Goal: Transaction & Acquisition: Purchase product/service

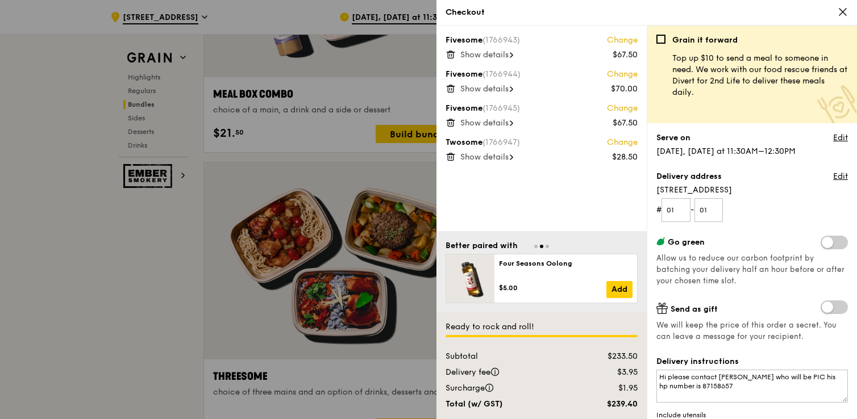
scroll to position [39, 0]
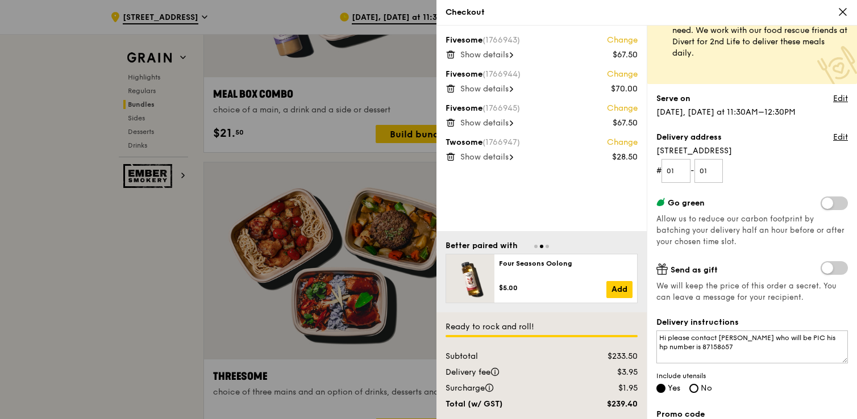
click at [123, 123] on div at bounding box center [428, 209] width 857 height 419
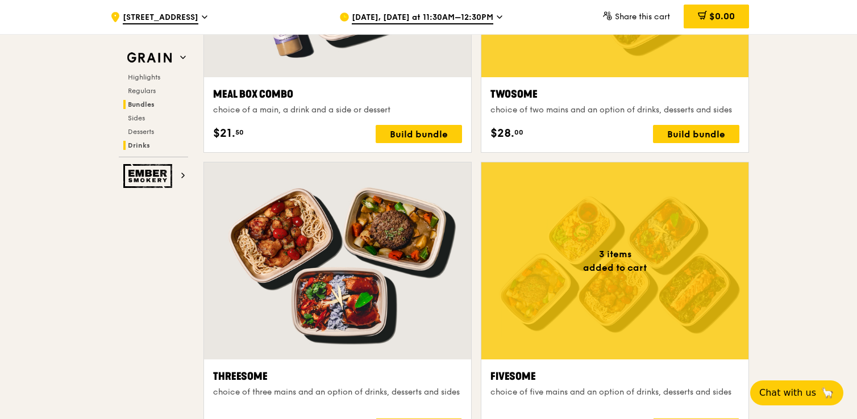
click at [147, 143] on span "Drinks" at bounding box center [139, 145] width 22 height 8
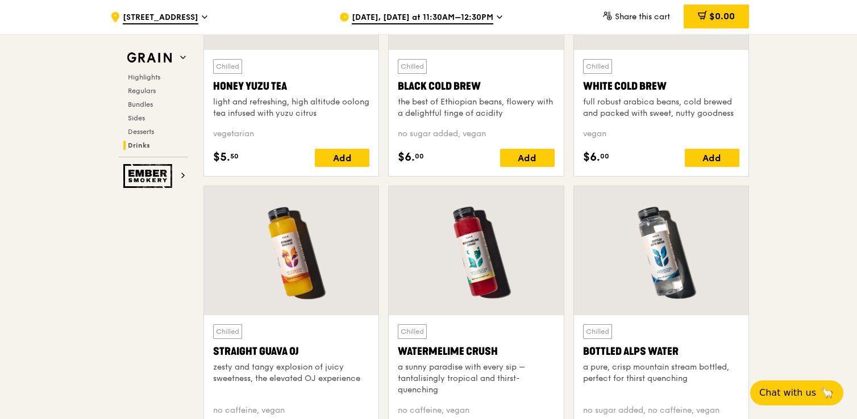
scroll to position [4514, 0]
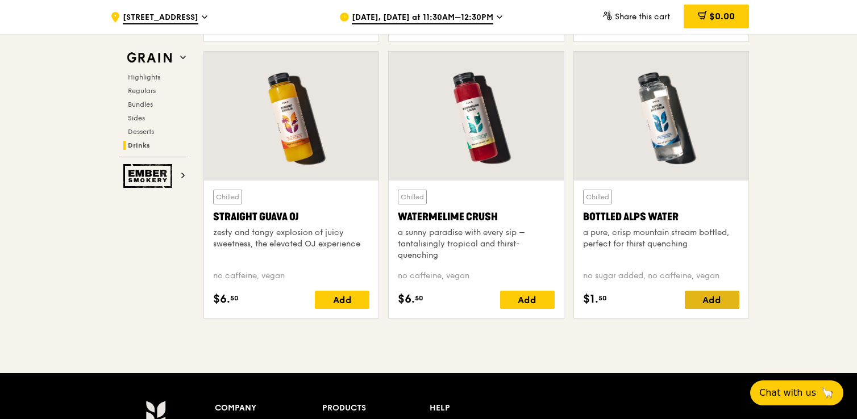
click at [726, 298] on div "Add" at bounding box center [712, 300] width 55 height 18
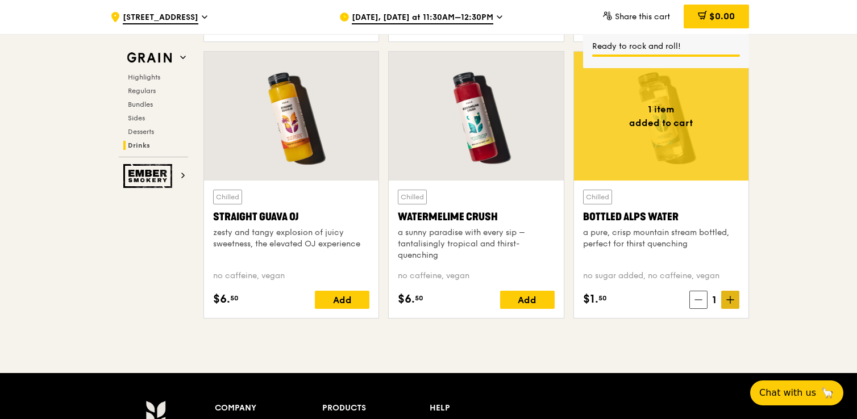
click at [730, 299] on icon at bounding box center [730, 300] width 0 height 7
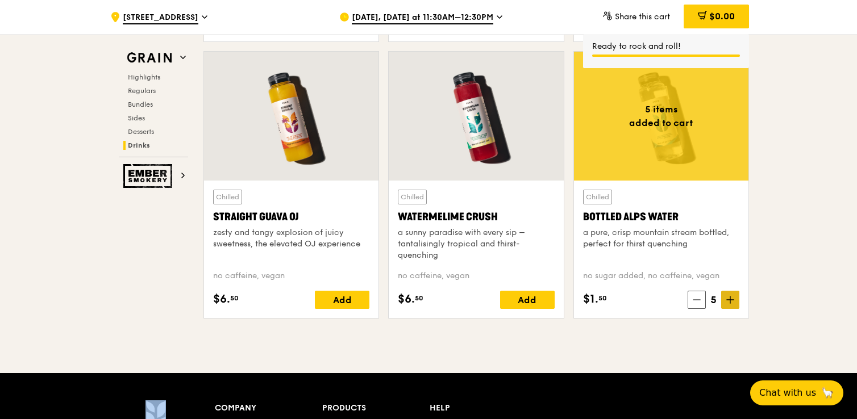
click at [730, 299] on icon at bounding box center [730, 300] width 0 height 7
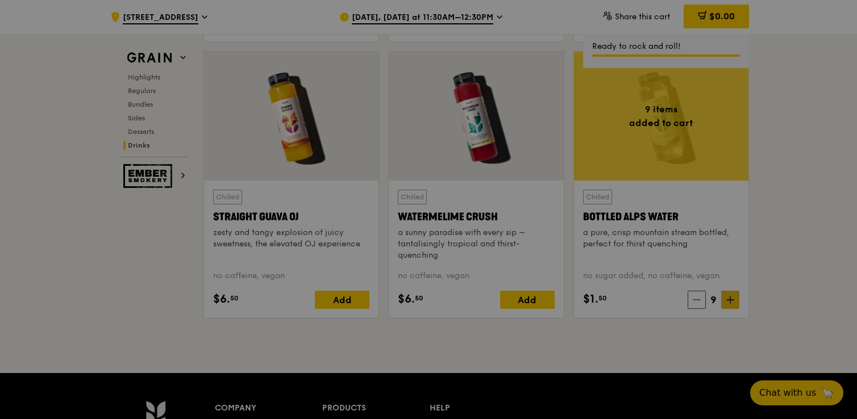
click at [730, 299] on div at bounding box center [428, 209] width 857 height 419
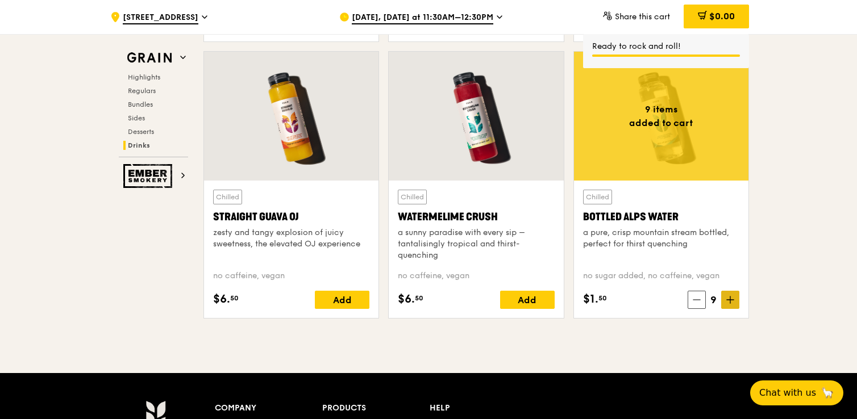
click at [730, 299] on icon at bounding box center [730, 300] width 0 height 7
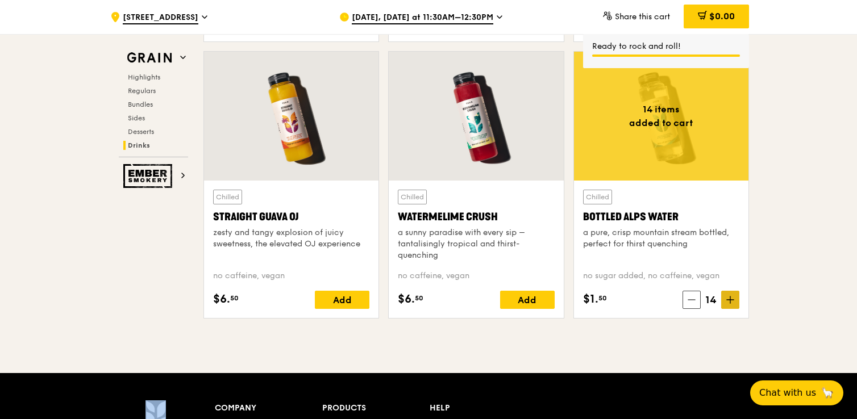
click at [730, 299] on icon at bounding box center [730, 300] width 0 height 7
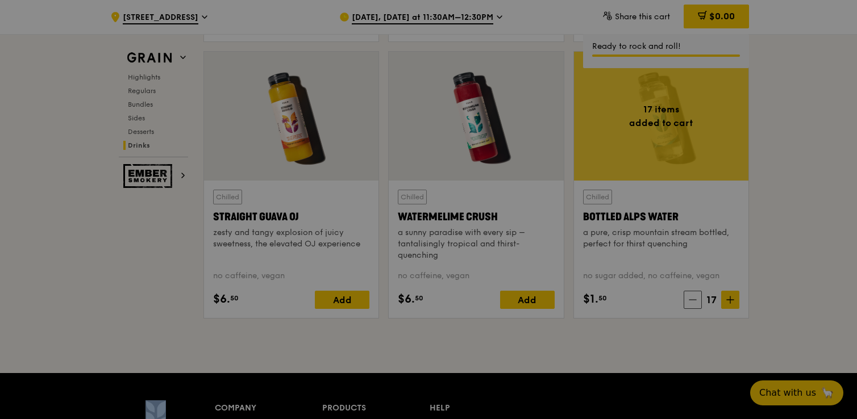
type input "17"
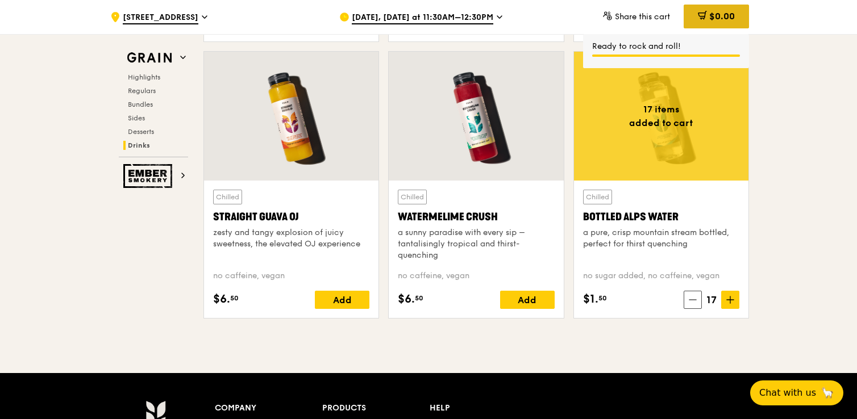
click at [732, 10] on div "$0.00" at bounding box center [716, 17] width 65 height 24
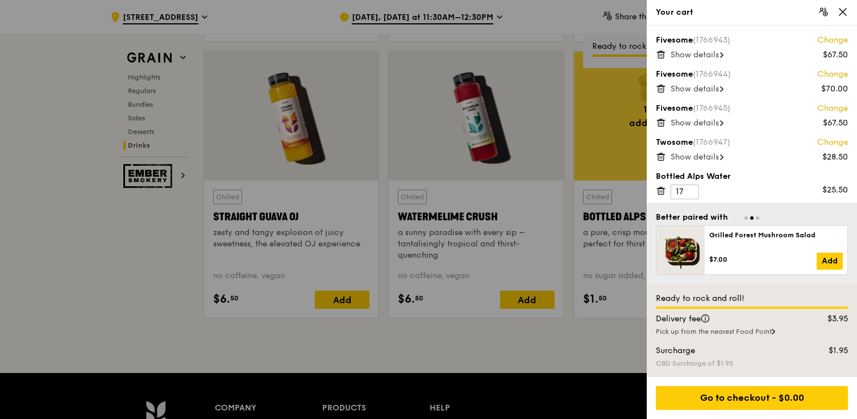
scroll to position [6, 0]
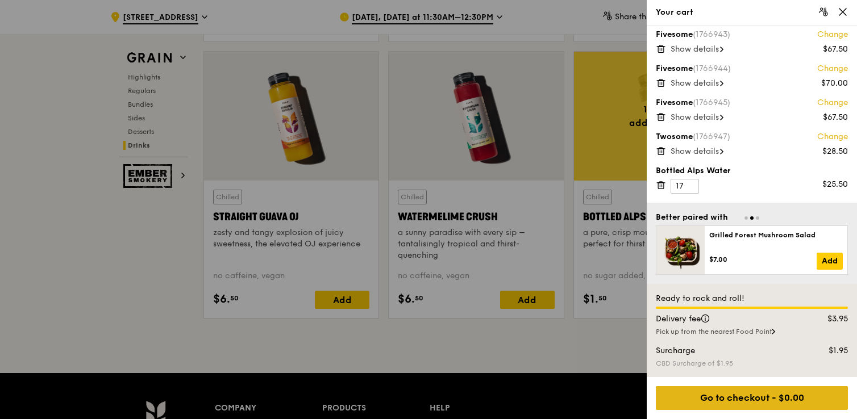
click at [731, 396] on div "Go to checkout - $0.00" at bounding box center [752, 398] width 192 height 24
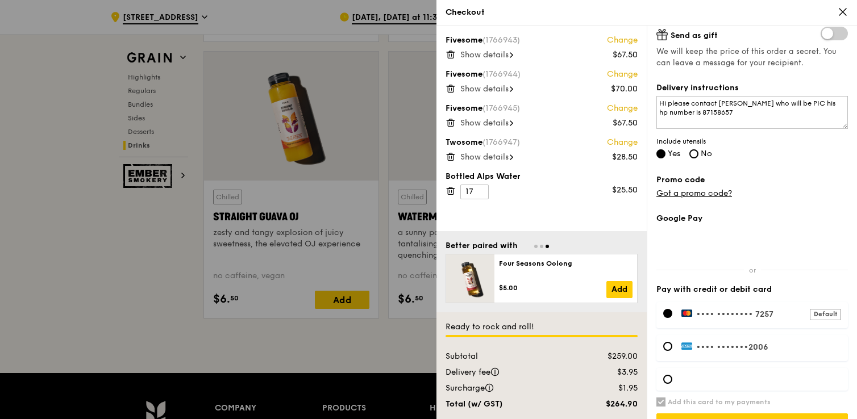
scroll to position [301, 0]
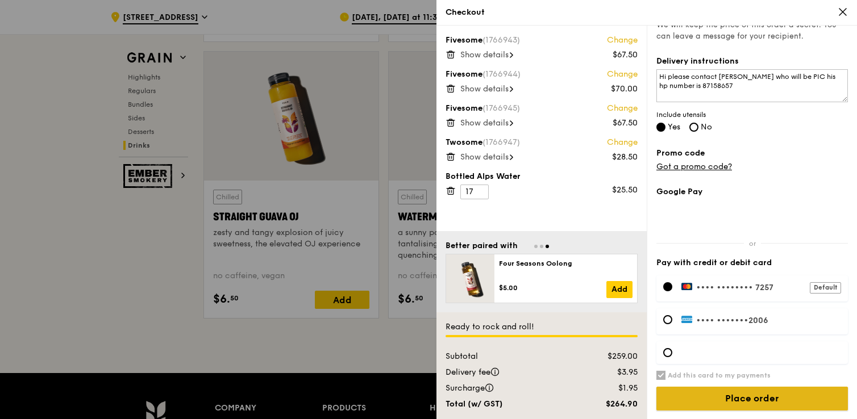
click at [743, 397] on input "Place order" at bounding box center [752, 399] width 192 height 24
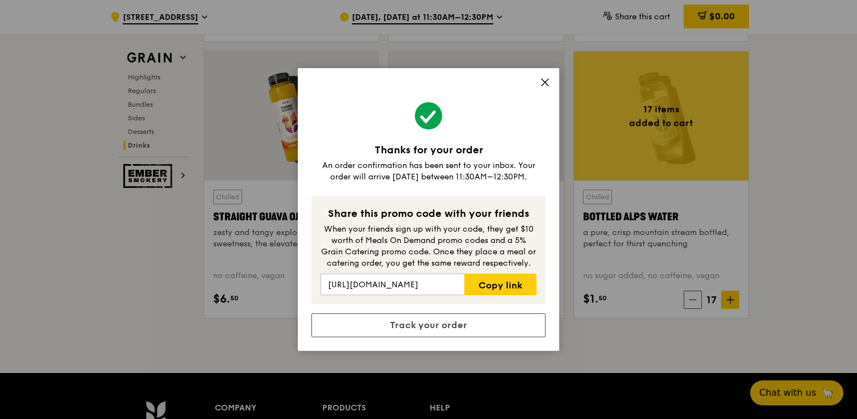
click at [544, 85] on icon at bounding box center [545, 82] width 10 height 10
